Goal: Information Seeking & Learning: Learn about a topic

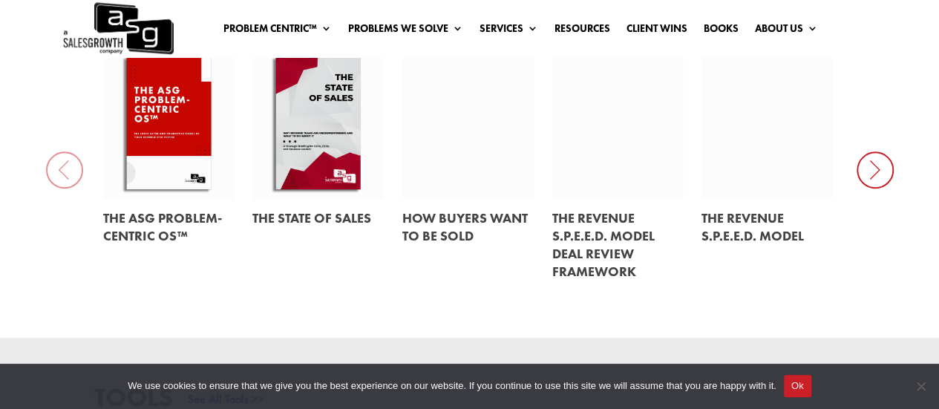
scroll to position [727, 0]
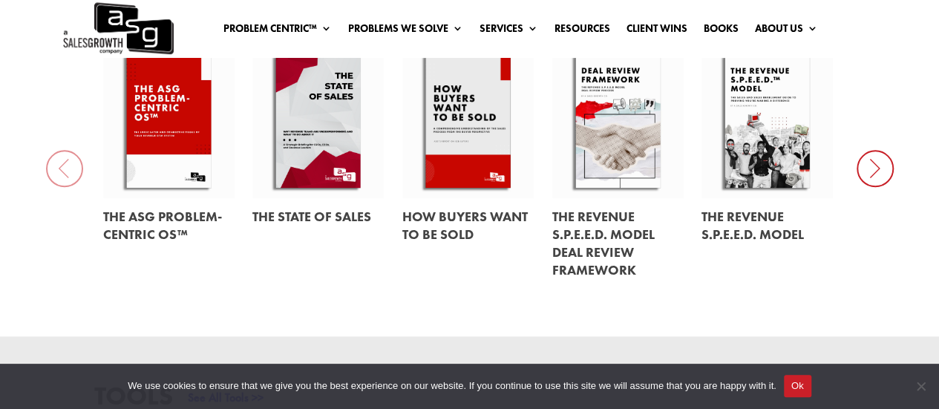
click at [402, 305] on div "EBooks See All Ebooks >> The ASG Problem-Centric OS™ The State of Sales How Buy…" at bounding box center [469, 141] width 939 height 388
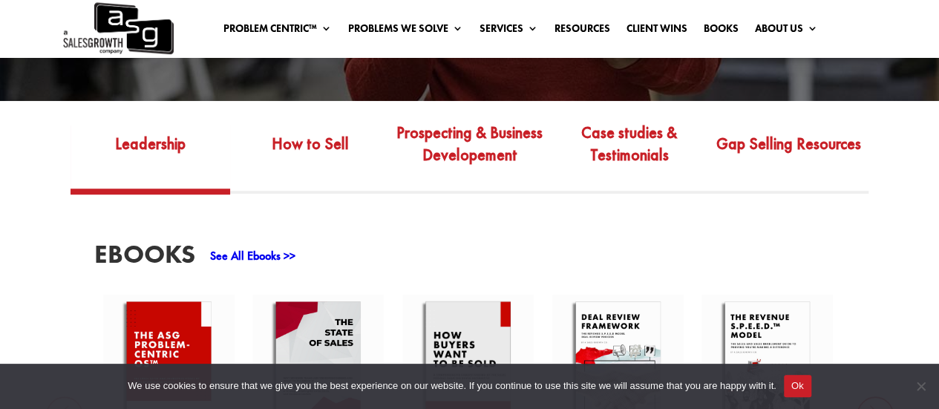
scroll to position [481, 0]
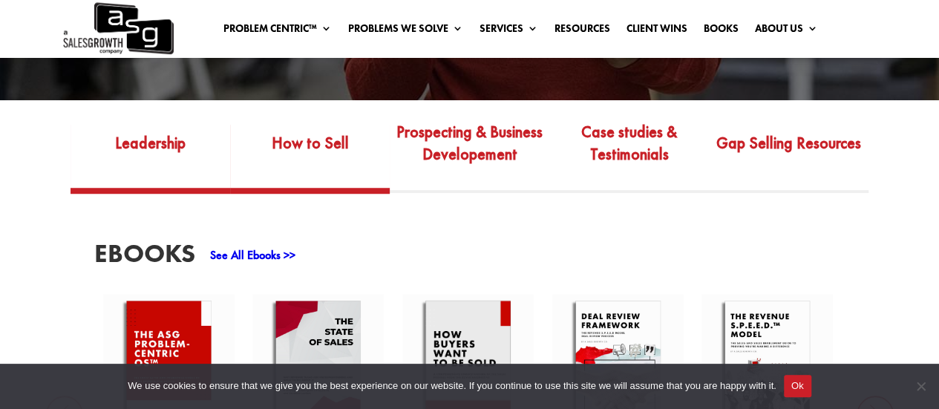
click at [313, 160] on link "How to Sell" at bounding box center [310, 154] width 160 height 70
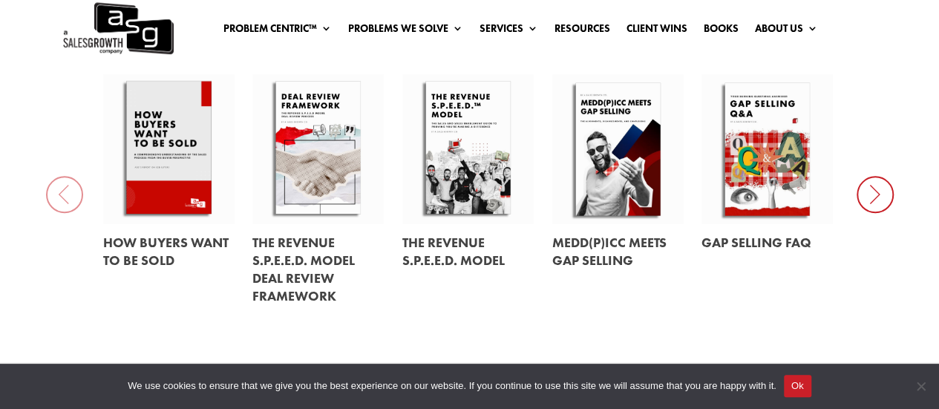
scroll to position [702, 0]
click at [766, 149] on link at bounding box center [767, 148] width 131 height 149
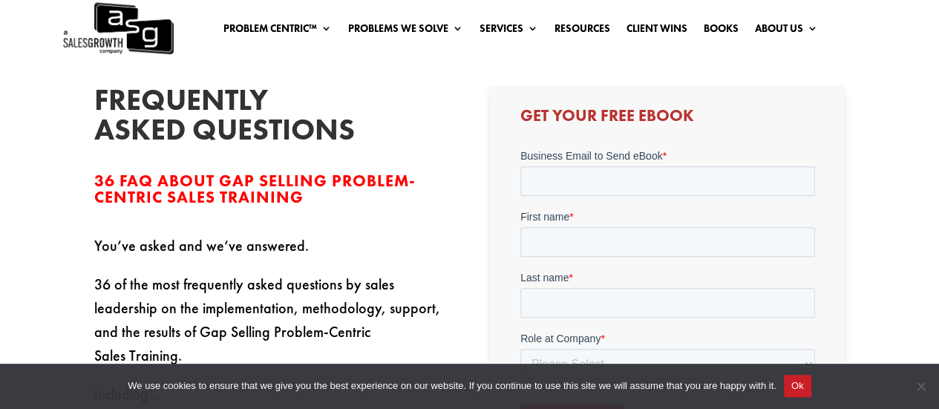
scroll to position [313, 0]
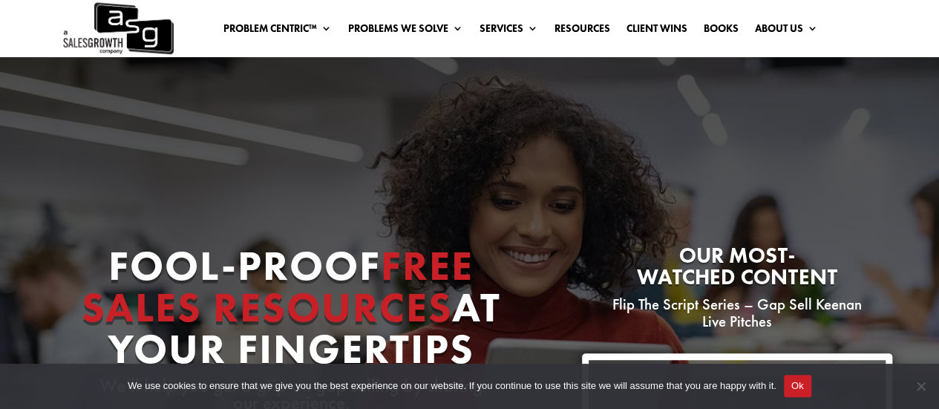
click at [731, 19] on ul "Problem Centric™ Problem Centric™ OS Problem Identification Chart Gap Selling T…" at bounding box center [520, 28] width 611 height 22
click at [728, 25] on link "Books" at bounding box center [721, 31] width 35 height 16
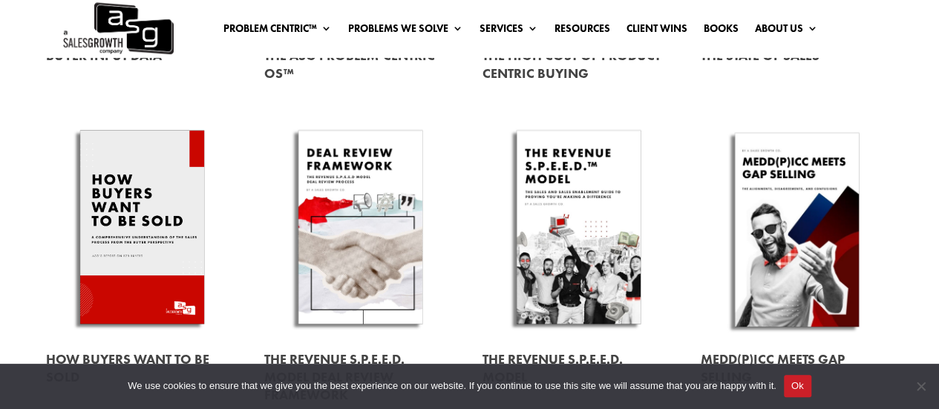
scroll to position [205, 0]
